Goal: Task Accomplishment & Management: Use online tool/utility

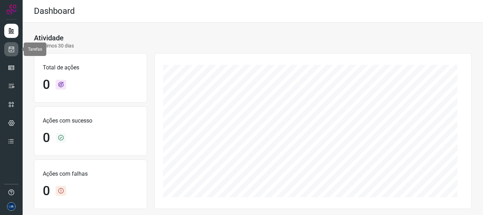
click at [12, 47] on icon at bounding box center [11, 49] width 7 height 7
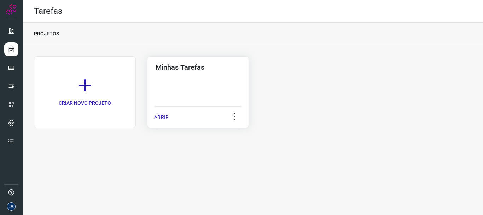
click at [164, 109] on div "ABRIR" at bounding box center [198, 115] width 88 height 18
click at [165, 114] on p "ABRIR" at bounding box center [161, 116] width 14 height 7
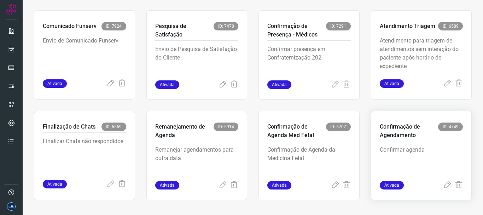
scroll to position [149, 0]
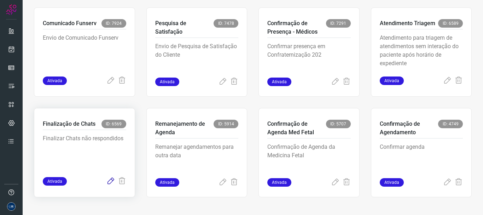
click at [106, 180] on icon at bounding box center [110, 181] width 8 height 8
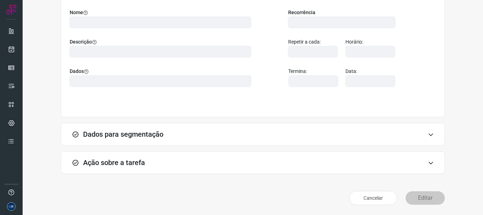
scroll to position [62, 0]
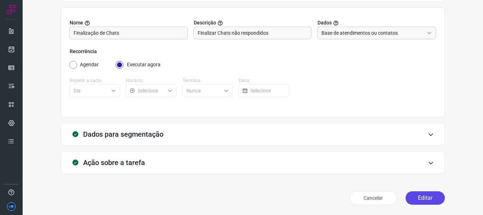
click at [426, 199] on button "Editar" at bounding box center [425, 197] width 39 height 13
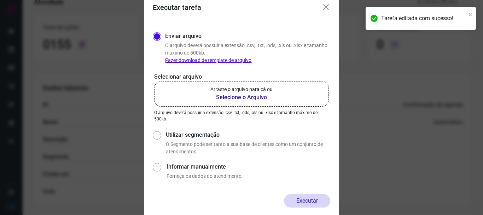
click at [183, 136] on label "Utilizar segmentação" at bounding box center [248, 134] width 164 height 8
click at [160, 136] on input "Utilizar segmentação" at bounding box center [156, 142] width 7 height 26
radio input "true"
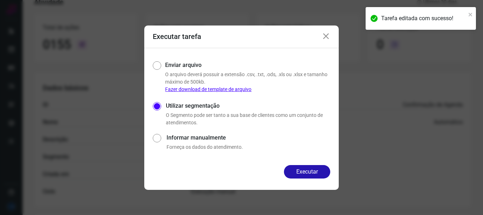
click at [308, 163] on div "Enviar arquivo O arquivo deverá possuir a extensão .csv, .txt, .ods, .xls ou .x…" at bounding box center [241, 106] width 194 height 117
drag, startPoint x: 308, startPoint y: 169, endPoint x: 297, endPoint y: 171, distance: 11.5
click at [308, 169] on button "Executar" at bounding box center [307, 171] width 46 height 13
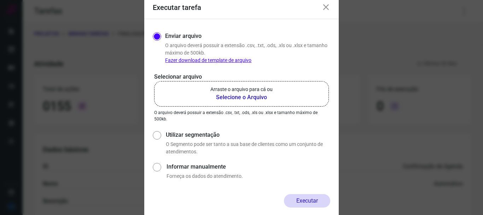
click at [328, 7] on icon at bounding box center [326, 7] width 8 height 8
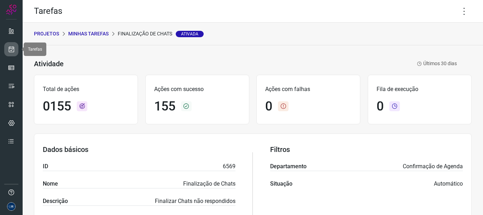
click at [10, 47] on icon at bounding box center [11, 49] width 7 height 7
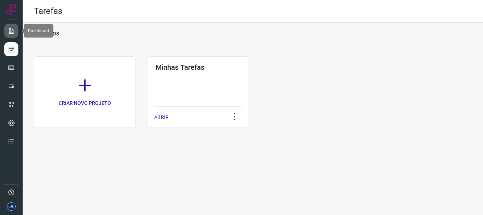
click at [11, 32] on icon at bounding box center [11, 30] width 7 height 7
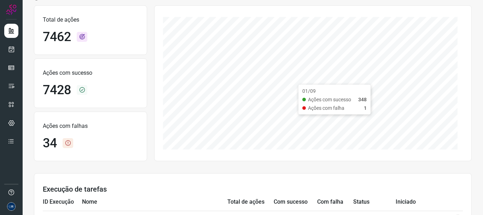
scroll to position [106, 0]
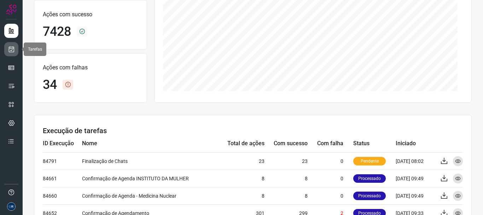
click at [14, 44] on link at bounding box center [11, 49] width 14 height 14
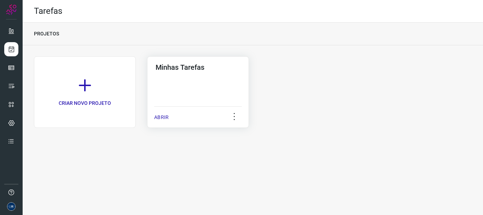
click at [156, 114] on p "ABRIR" at bounding box center [161, 116] width 14 height 7
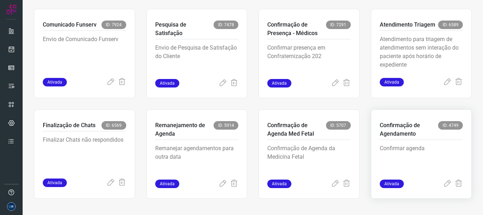
scroll to position [149, 0]
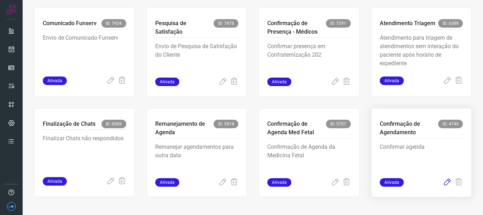
click at [445, 185] on icon at bounding box center [447, 182] width 8 height 8
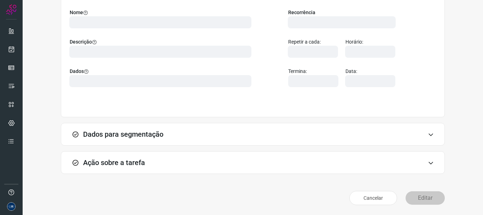
scroll to position [62, 0]
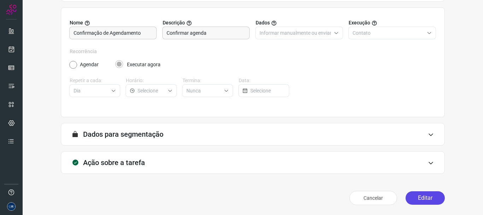
click at [419, 195] on button "Editar" at bounding box center [425, 197] width 39 height 13
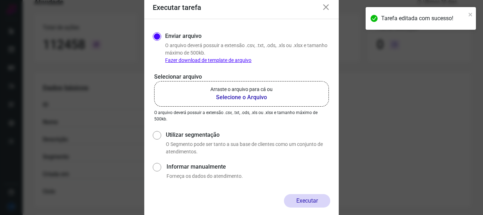
click at [222, 94] on b "Selecione o Arquivo" at bounding box center [241, 97] width 62 height 8
click at [0, 0] on input "Arraste o arquivo para cá ou Selecione o Arquivo" at bounding box center [0, 0] width 0 height 0
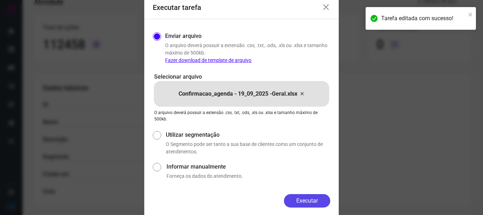
click at [305, 198] on button "Executar" at bounding box center [307, 200] width 46 height 13
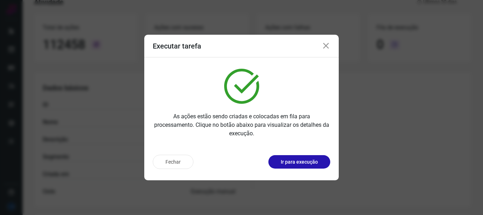
click at [325, 46] on icon at bounding box center [326, 46] width 8 height 8
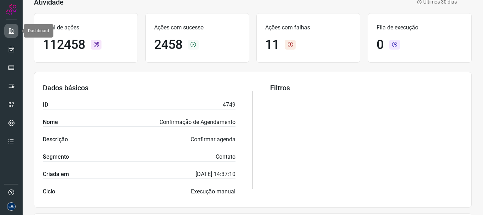
click at [14, 30] on icon at bounding box center [11, 30] width 7 height 7
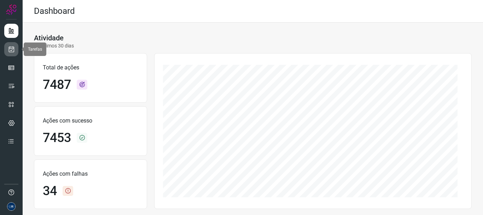
click at [14, 51] on icon at bounding box center [11, 49] width 7 height 7
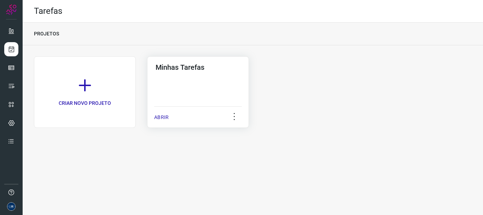
click at [165, 112] on div "ABRIR" at bounding box center [198, 115] width 88 height 18
click at [153, 115] on div "Minhas Tarefas ABRIR" at bounding box center [198, 91] width 102 height 71
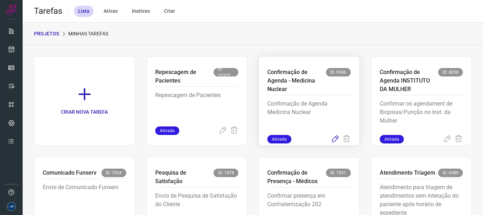
click at [331, 139] on icon at bounding box center [335, 139] width 8 height 8
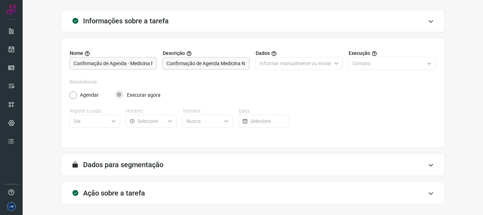
scroll to position [62, 0]
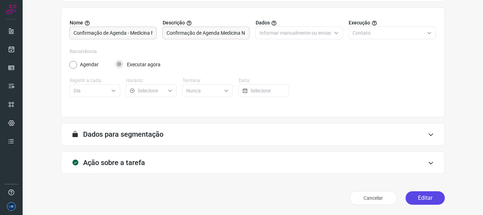
click at [419, 191] on button "Editar" at bounding box center [425, 197] width 39 height 13
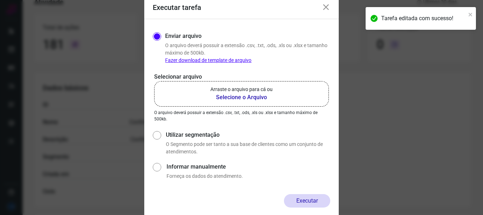
click at [246, 99] on b "Selecione o Arquivo" at bounding box center [241, 97] width 62 height 8
click at [0, 0] on input "Arraste o arquivo para cá ou Selecione o Arquivo" at bounding box center [0, 0] width 0 height 0
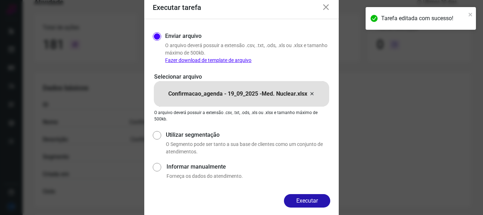
click at [331, 197] on div "Executar" at bounding box center [241, 206] width 194 height 25
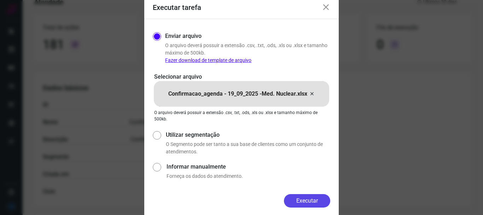
click at [310, 200] on button "Executar" at bounding box center [307, 200] width 46 height 13
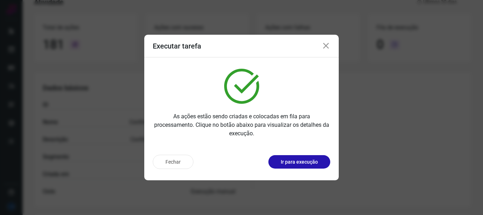
click at [323, 47] on icon at bounding box center [326, 46] width 8 height 8
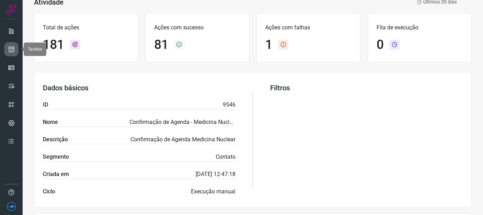
click at [14, 48] on icon at bounding box center [11, 49] width 7 height 7
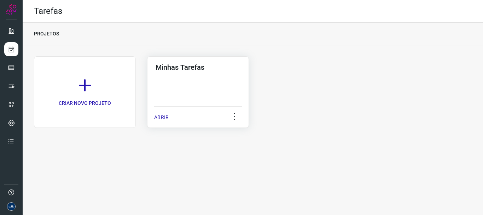
click at [162, 114] on p "ABRIR" at bounding box center [161, 116] width 14 height 7
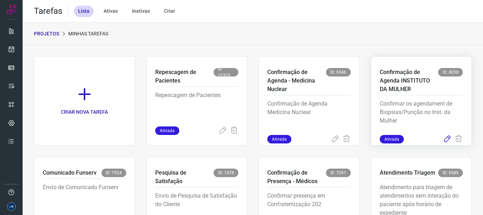
click at [445, 140] on icon at bounding box center [447, 139] width 8 height 8
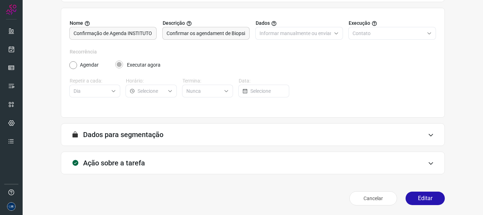
scroll to position [62, 0]
click at [409, 191] on button "Editar" at bounding box center [425, 197] width 39 height 13
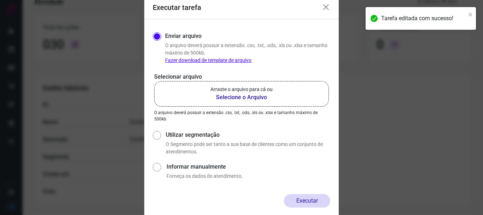
click at [228, 89] on p "Arraste o arquivo para cá ou" at bounding box center [241, 89] width 62 height 7
click at [0, 0] on input "Arraste o arquivo para cá ou Selecione o Arquivo" at bounding box center [0, 0] width 0 height 0
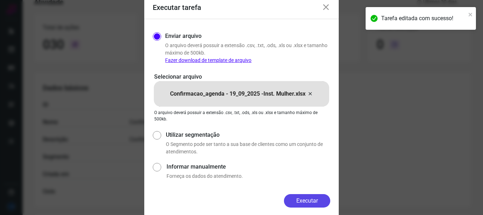
click at [309, 194] on button "Executar" at bounding box center [307, 200] width 46 height 13
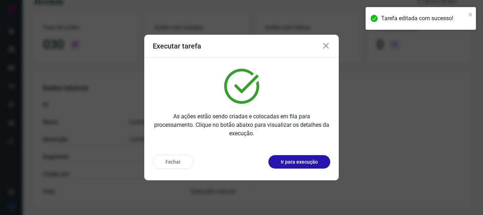
click at [322, 46] on icon at bounding box center [326, 46] width 8 height 8
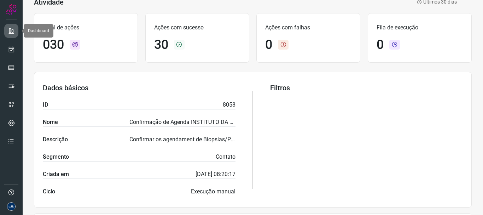
click at [14, 32] on icon at bounding box center [11, 30] width 7 height 7
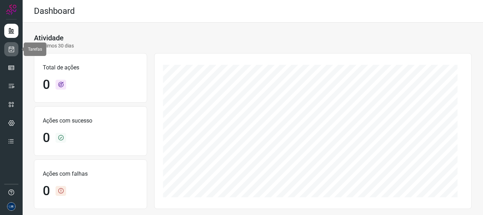
click at [11, 48] on icon at bounding box center [11, 49] width 7 height 7
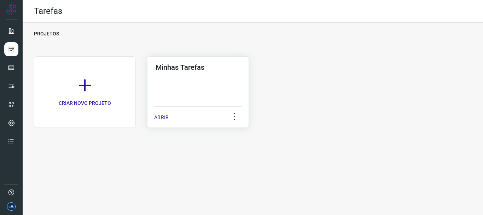
click at [159, 117] on p "ABRIR" at bounding box center [161, 116] width 14 height 7
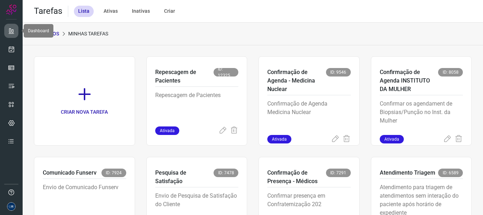
click at [11, 30] on icon at bounding box center [11, 30] width 7 height 7
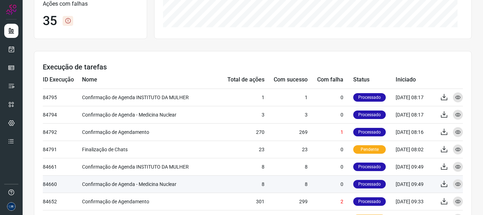
scroll to position [177, 0]
